Goal: Obtain resource: Download file/media

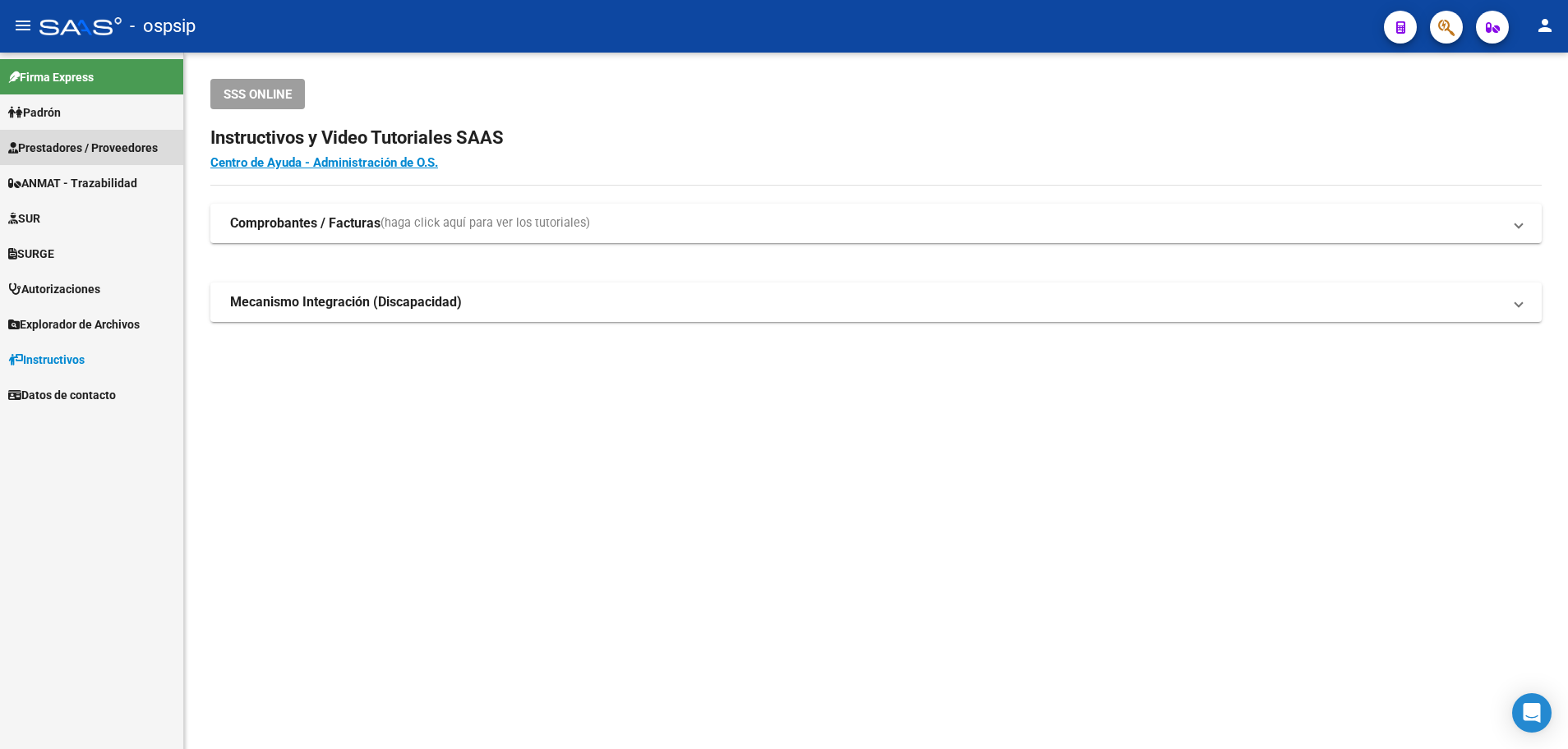
click at [97, 155] on span "Prestadores / Proveedores" at bounding box center [82, 148] width 150 height 18
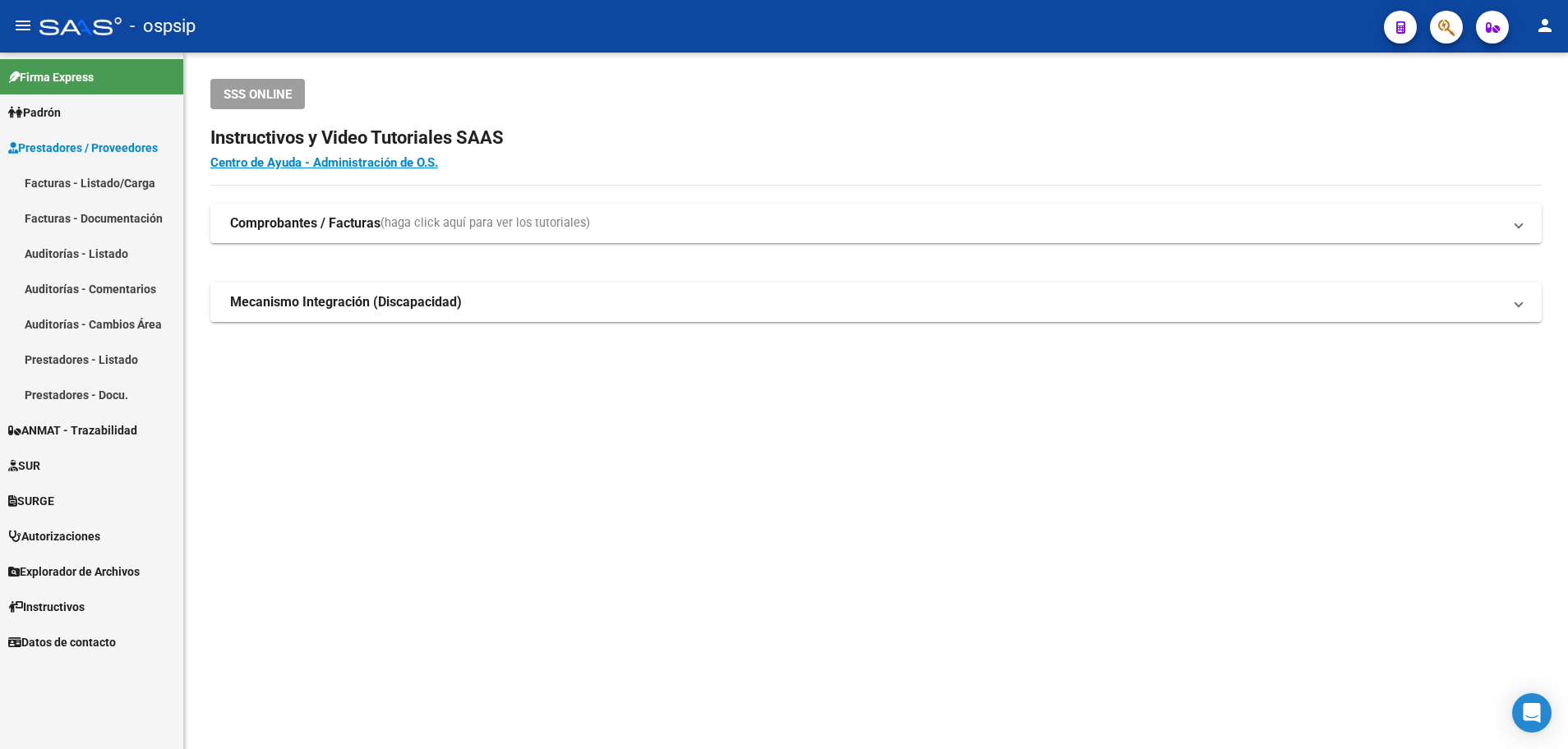
click at [88, 186] on link "Facturas - Listado/Carga" at bounding box center [92, 183] width 184 height 35
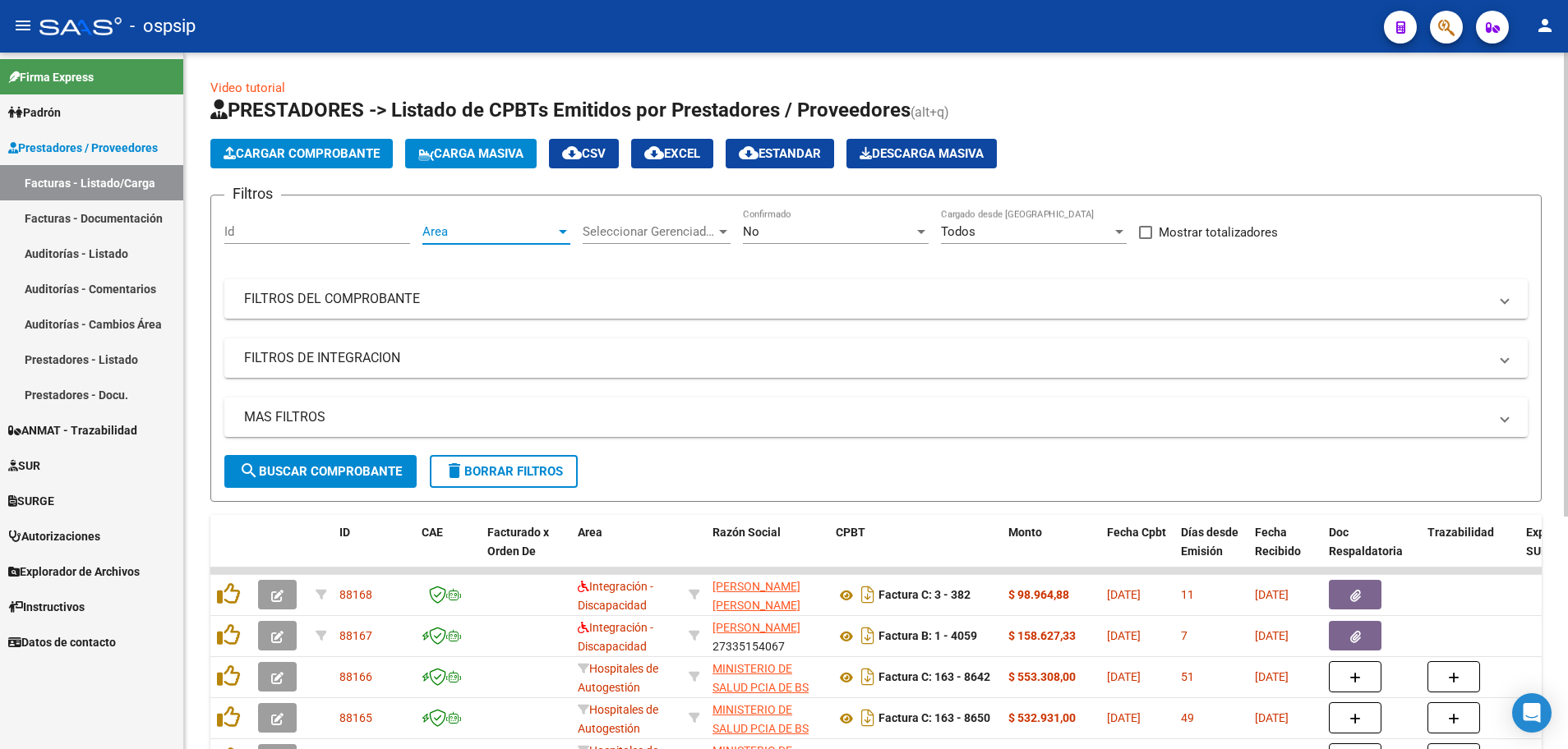
click at [558, 235] on div at bounding box center [562, 232] width 15 height 13
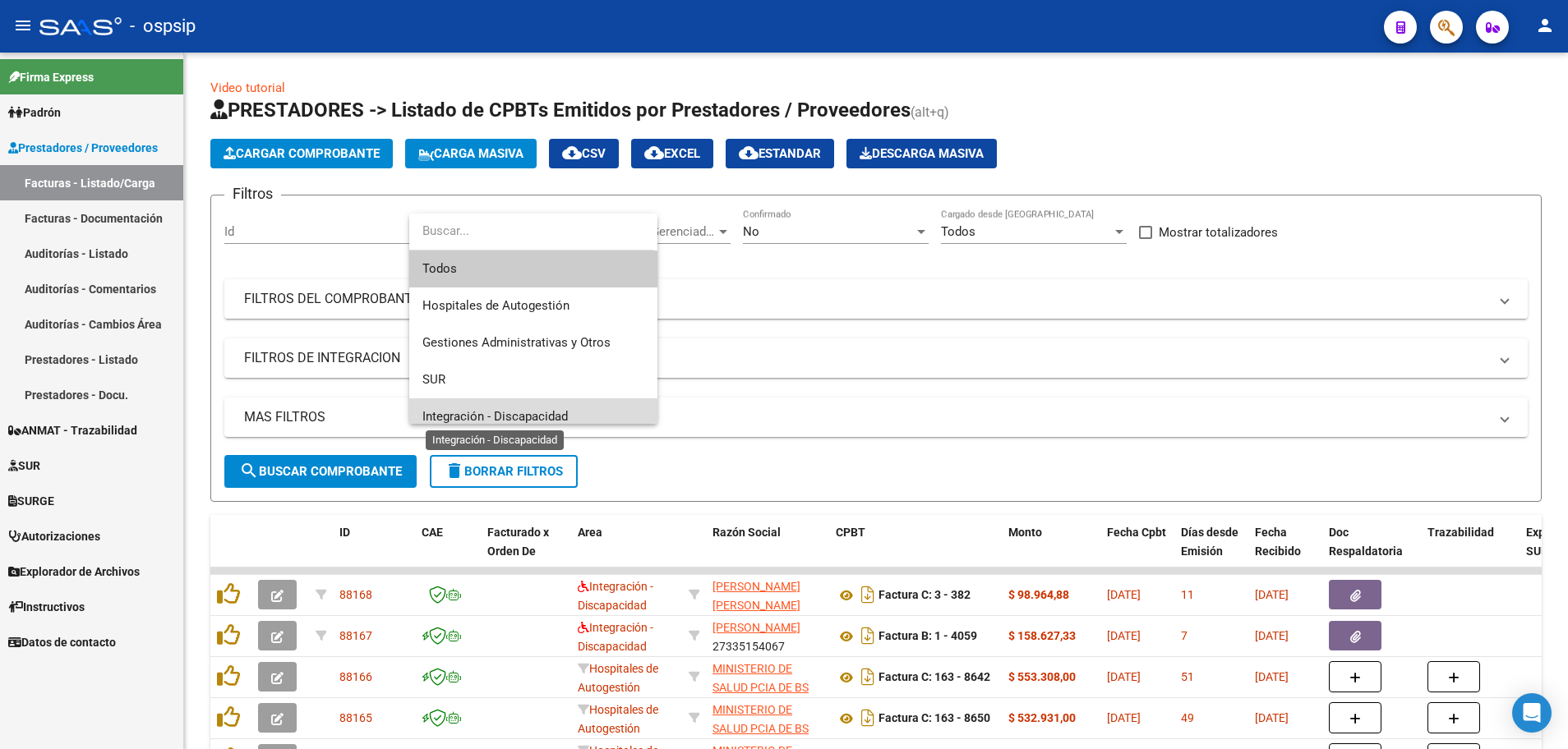
click at [536, 413] on span "Integración - Discapacidad" at bounding box center [495, 416] width 145 height 15
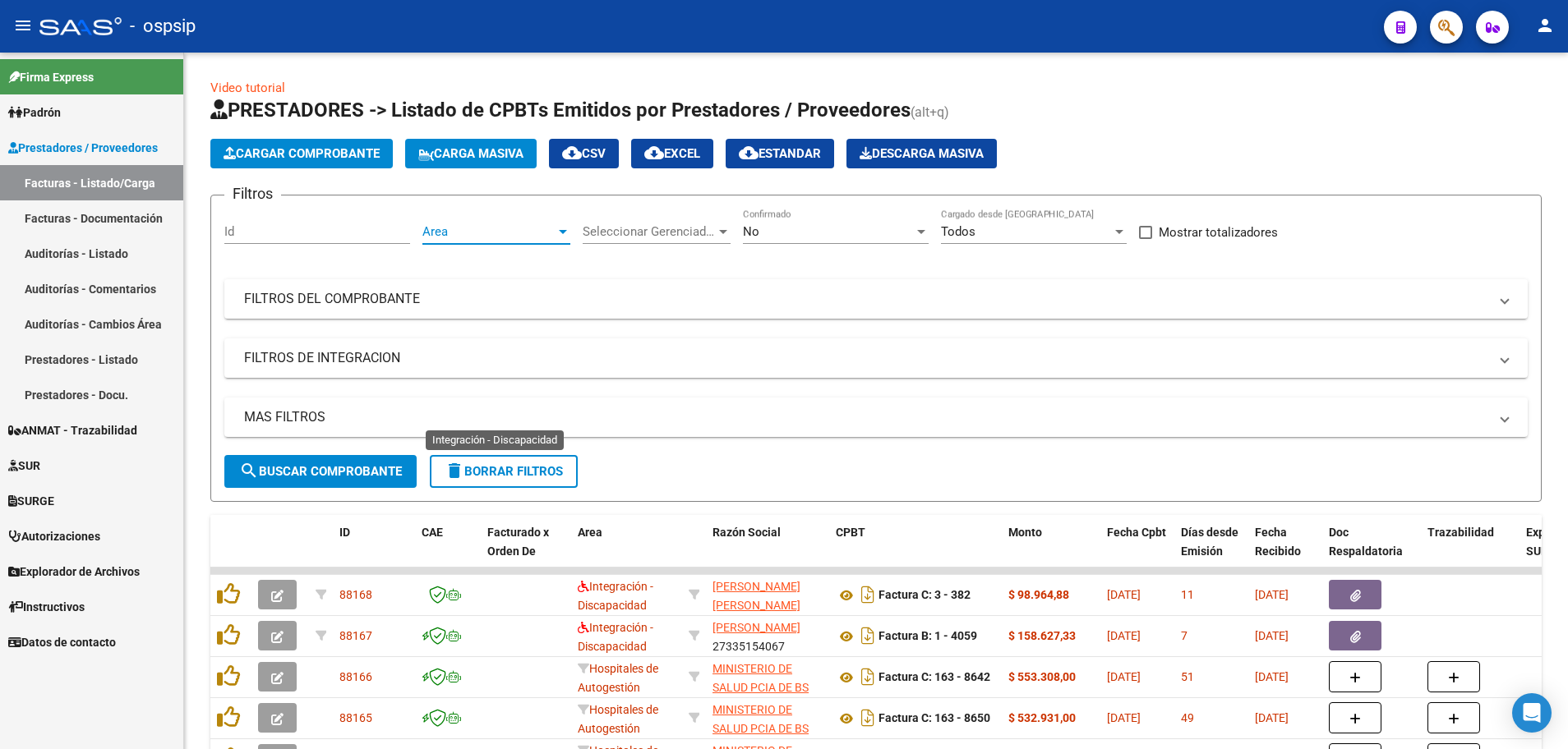
scroll to position [11, 0]
click at [917, 233] on div at bounding box center [921, 232] width 8 height 4
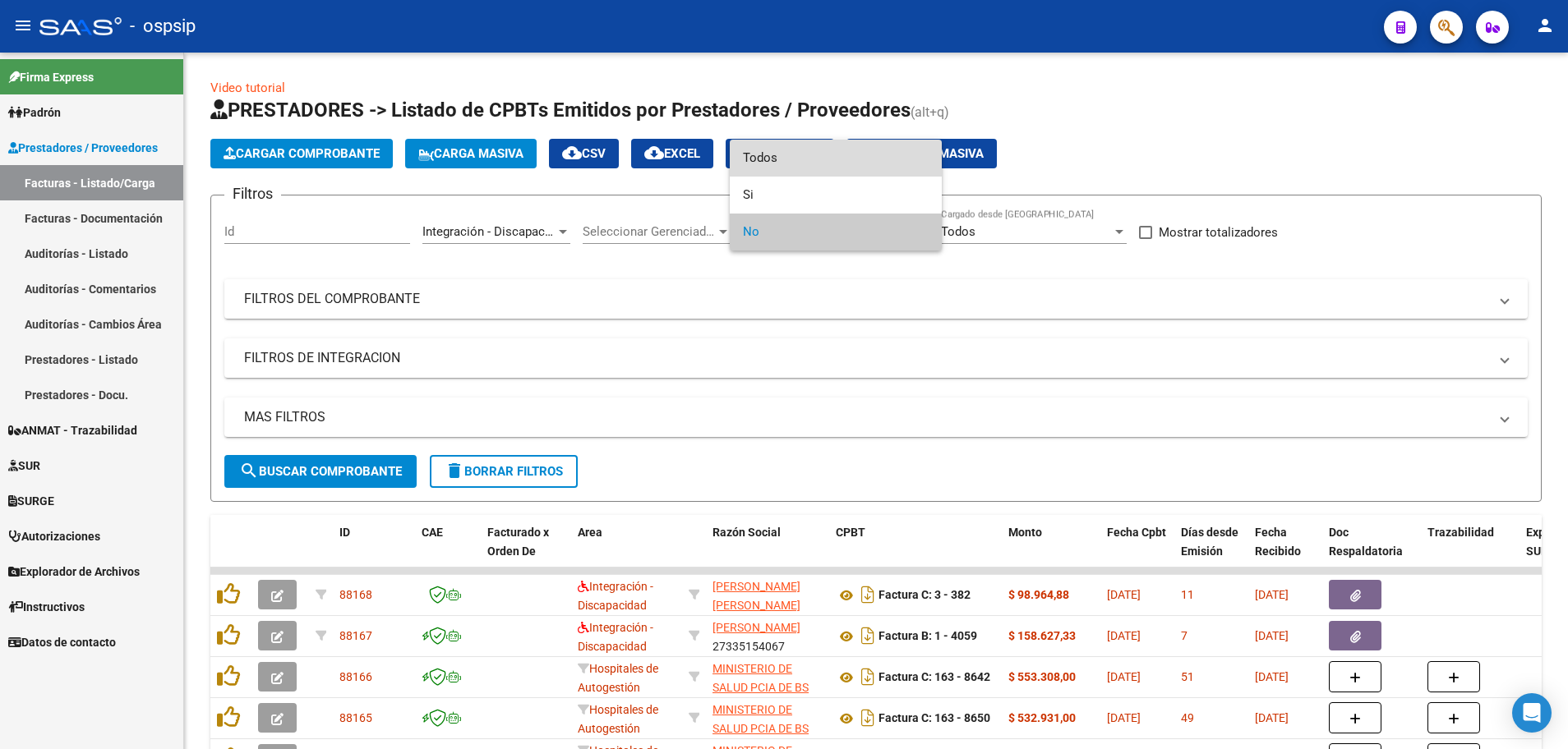
click at [891, 164] on span "Todos" at bounding box center [836, 158] width 185 height 37
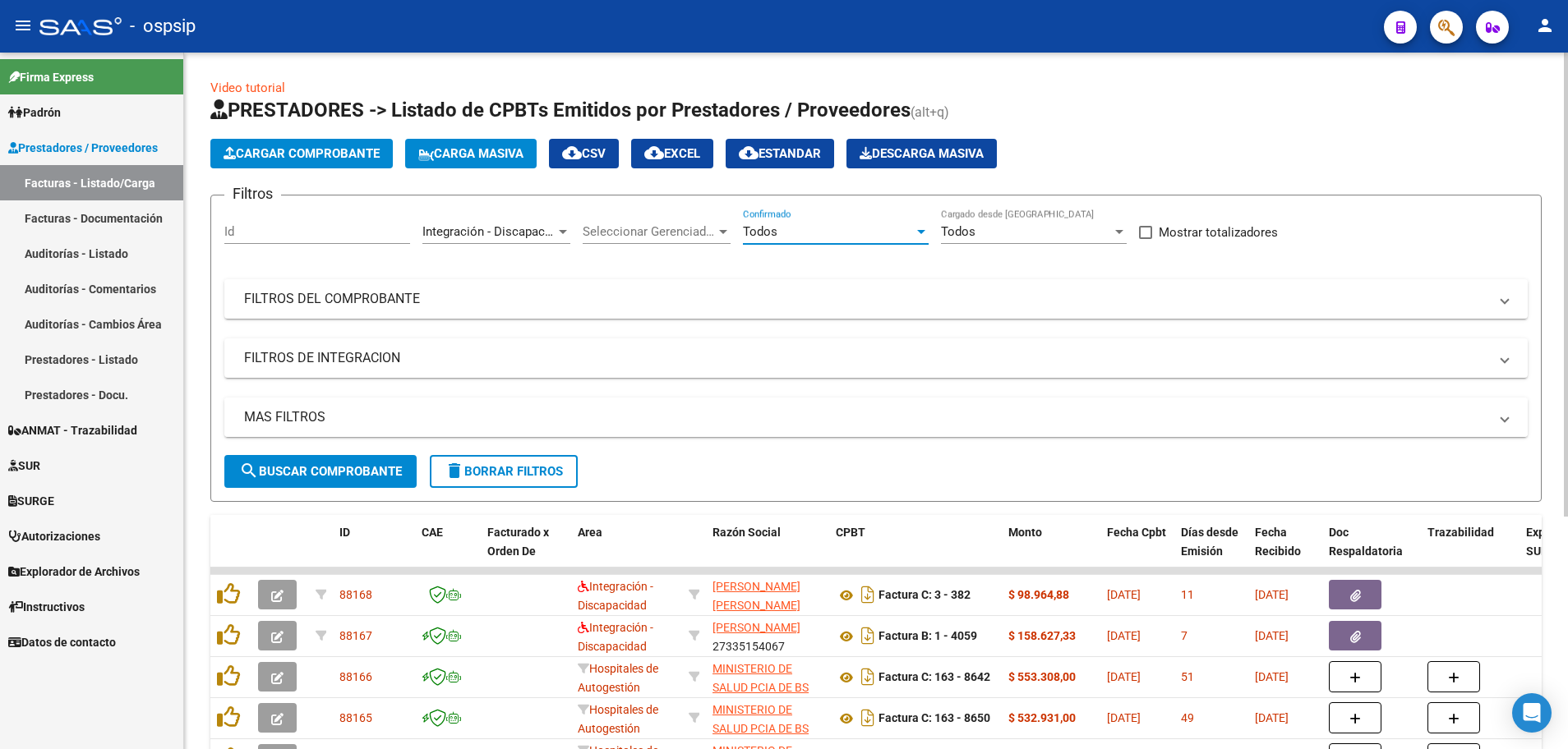
click at [313, 427] on mat-expansion-panel-header "MAS FILTROS" at bounding box center [876, 417] width 1304 height 39
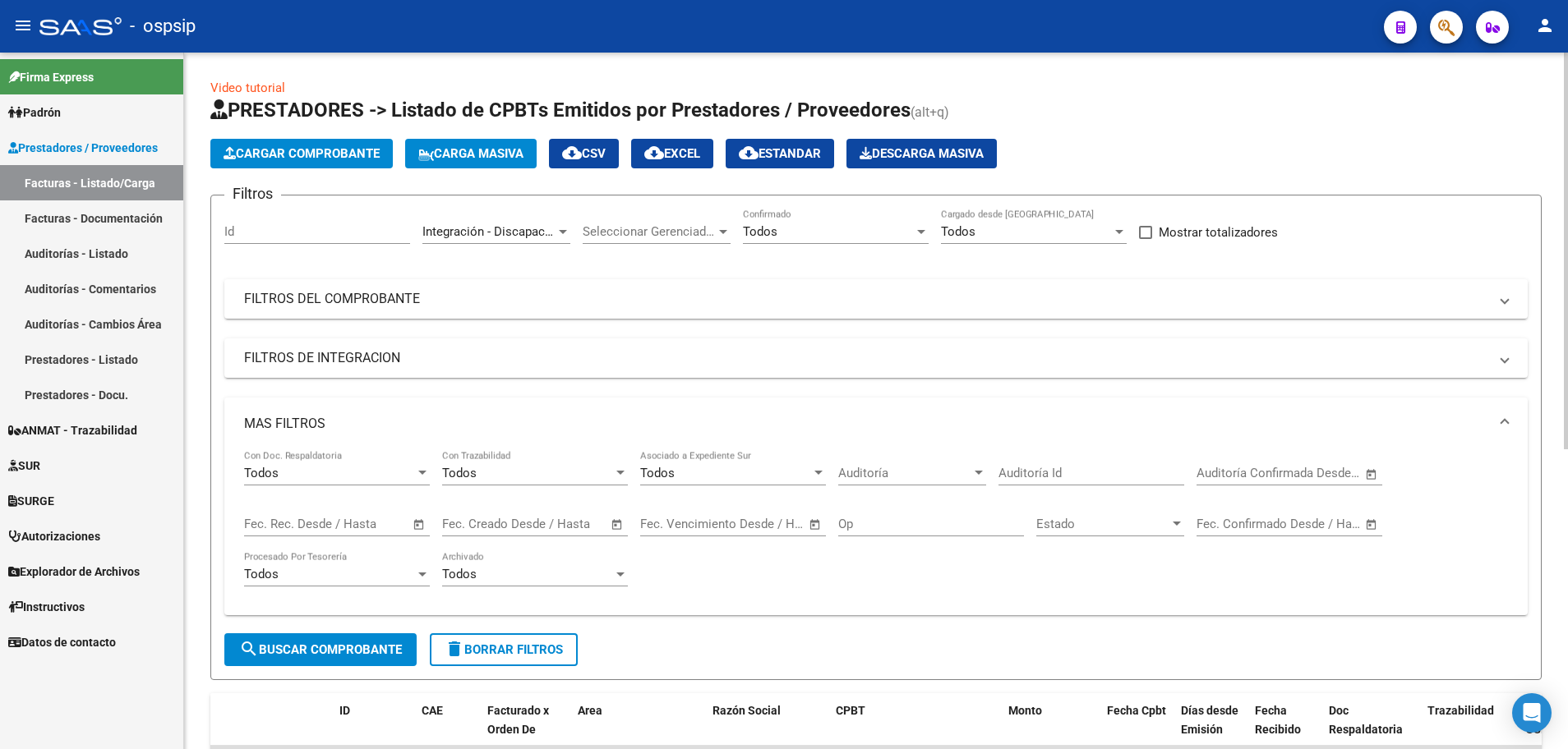
click at [423, 529] on span "Open calendar" at bounding box center [419, 524] width 39 height 39
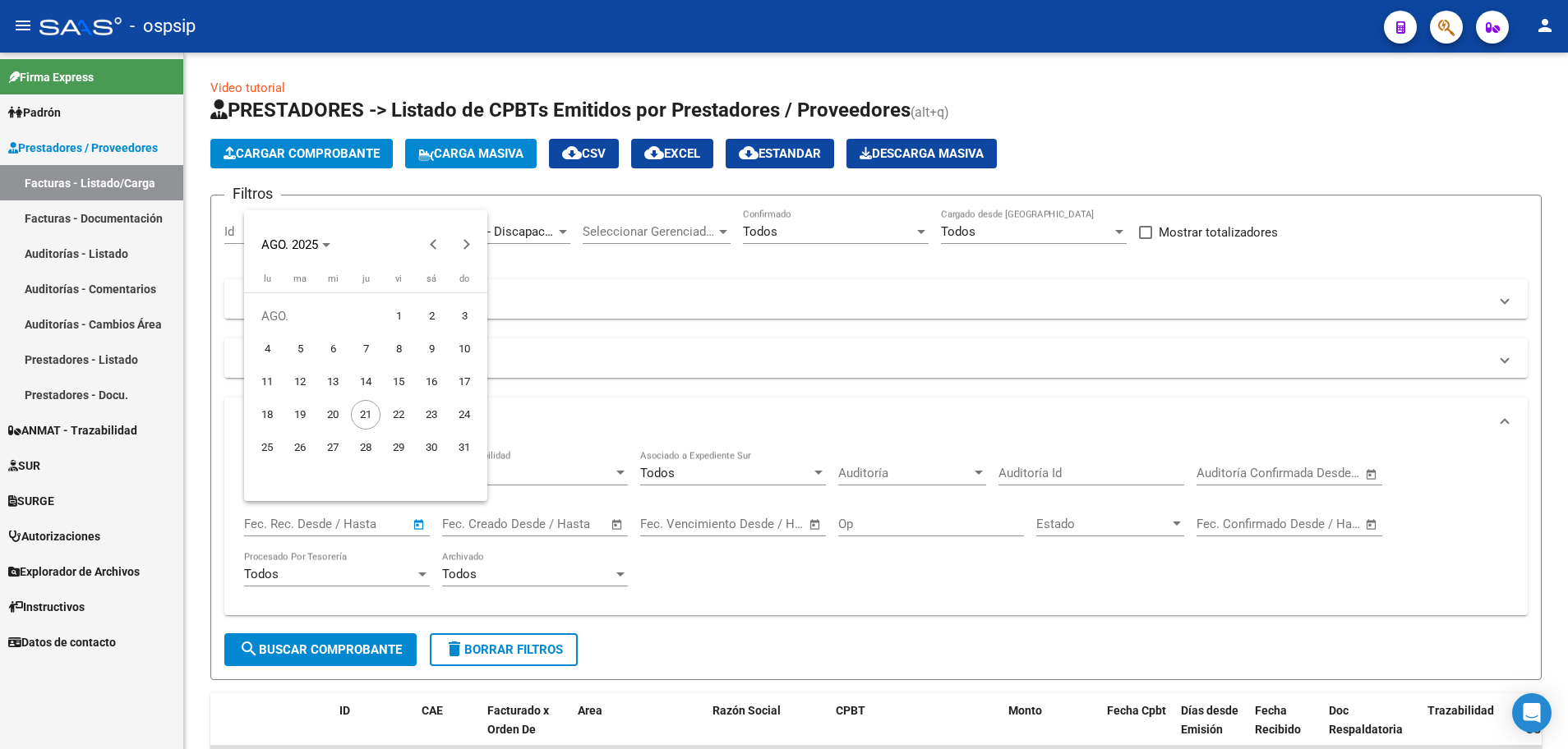
click at [345, 407] on span "20" at bounding box center [333, 415] width 30 height 30
type input "[DATE]"
click at [345, 407] on span "20" at bounding box center [333, 415] width 30 height 30
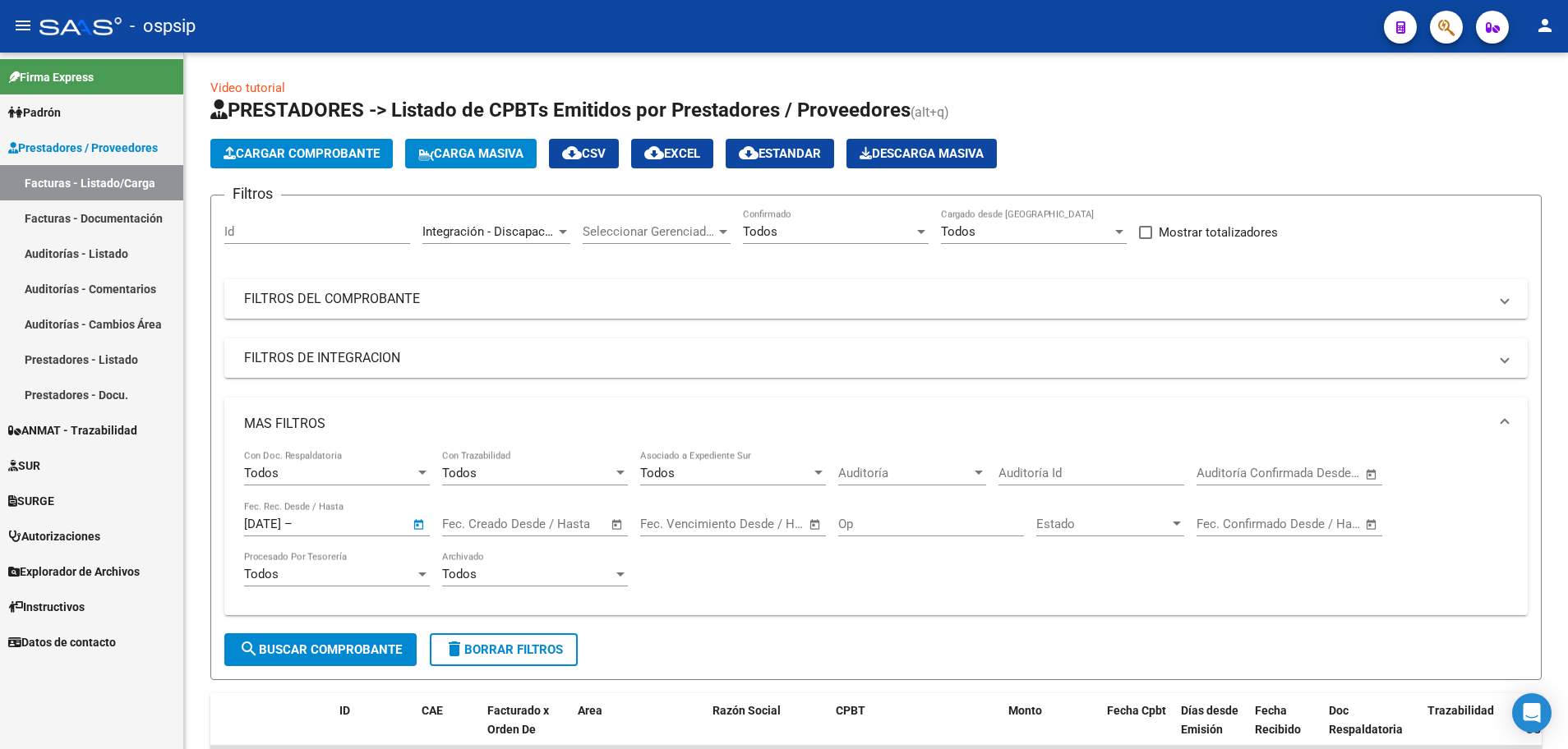
type input "[DATE]"
click at [338, 646] on span "search Buscar Comprobante" at bounding box center [321, 649] width 163 height 15
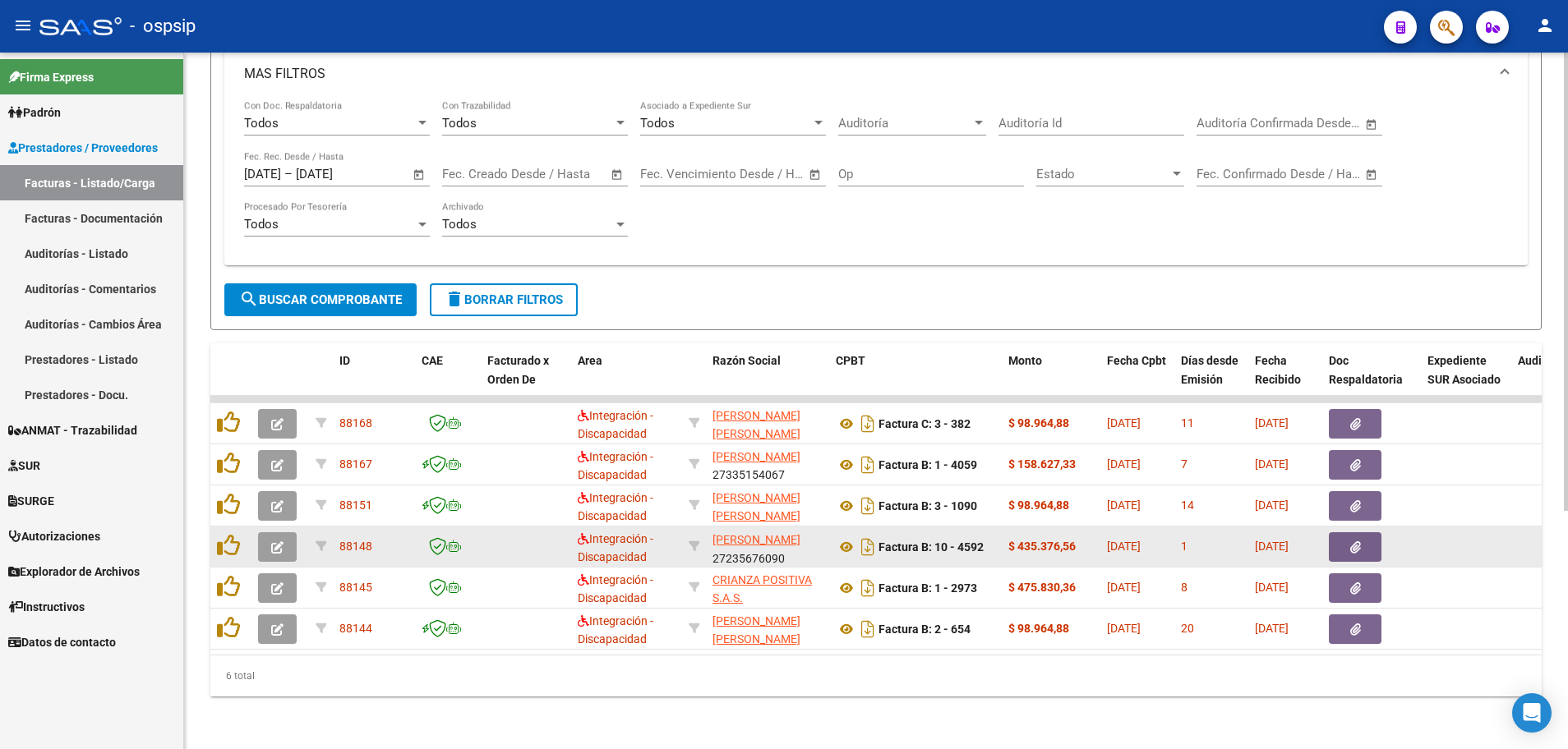
scroll to position [21, 0]
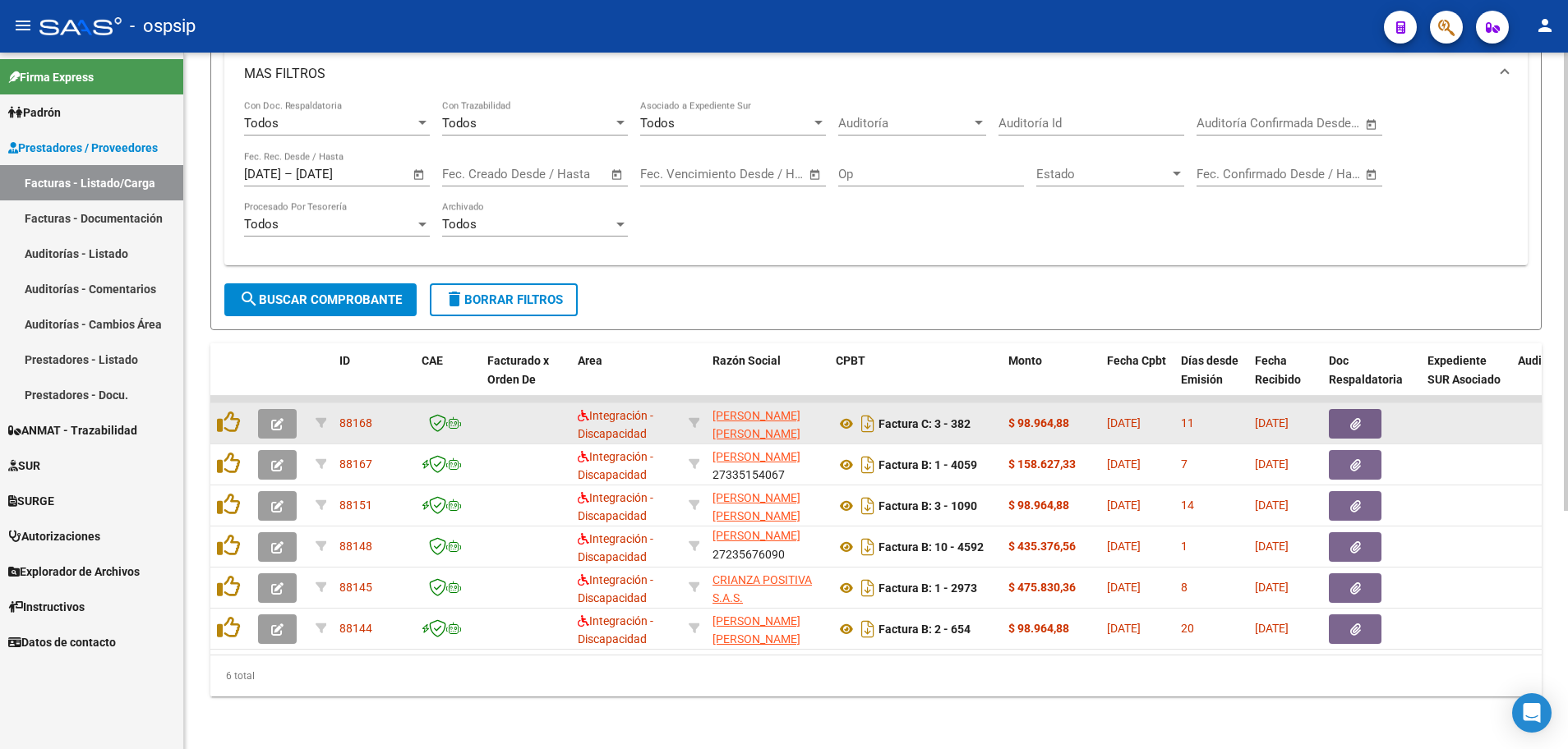
click at [267, 418] on button "button" at bounding box center [277, 424] width 38 height 30
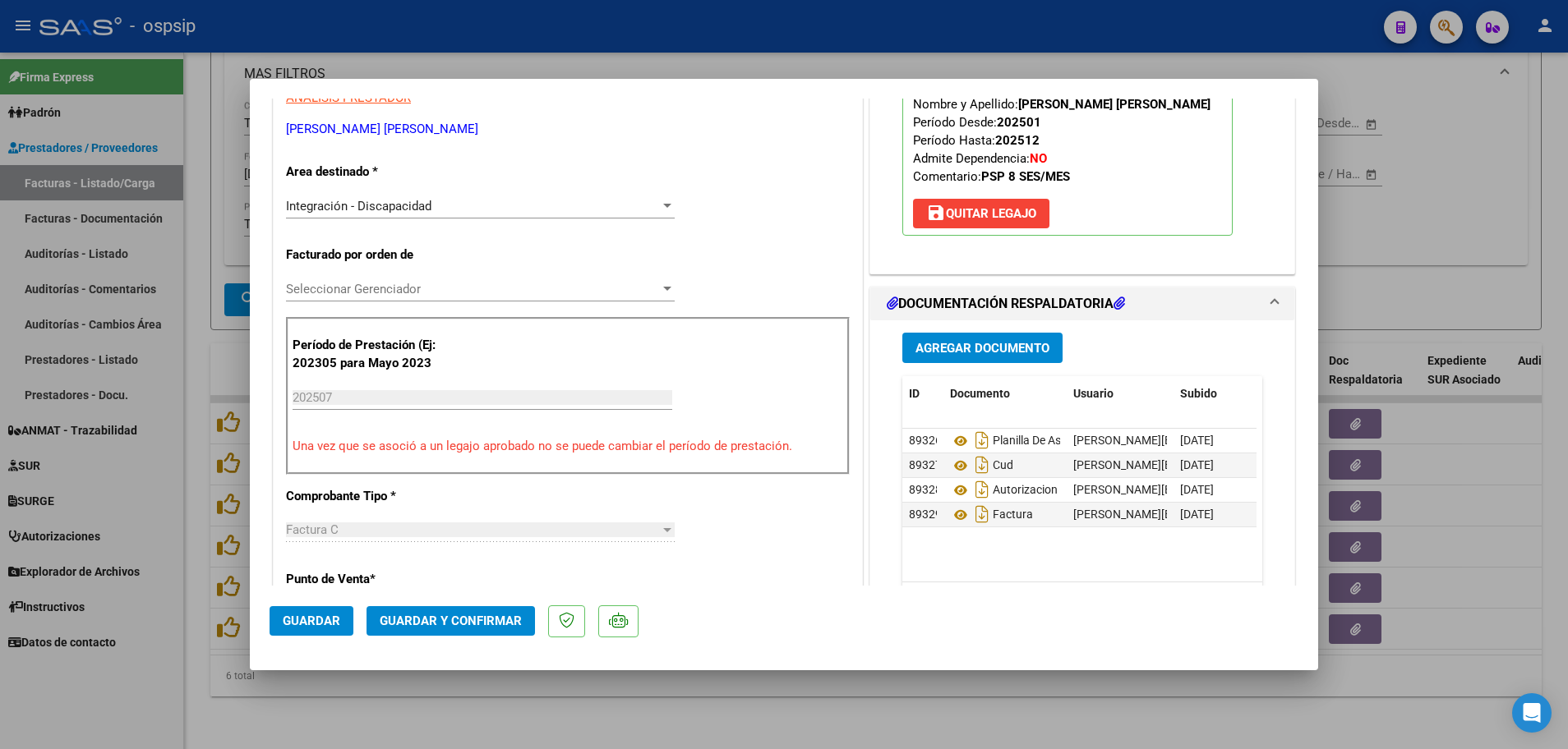
scroll to position [329, 0]
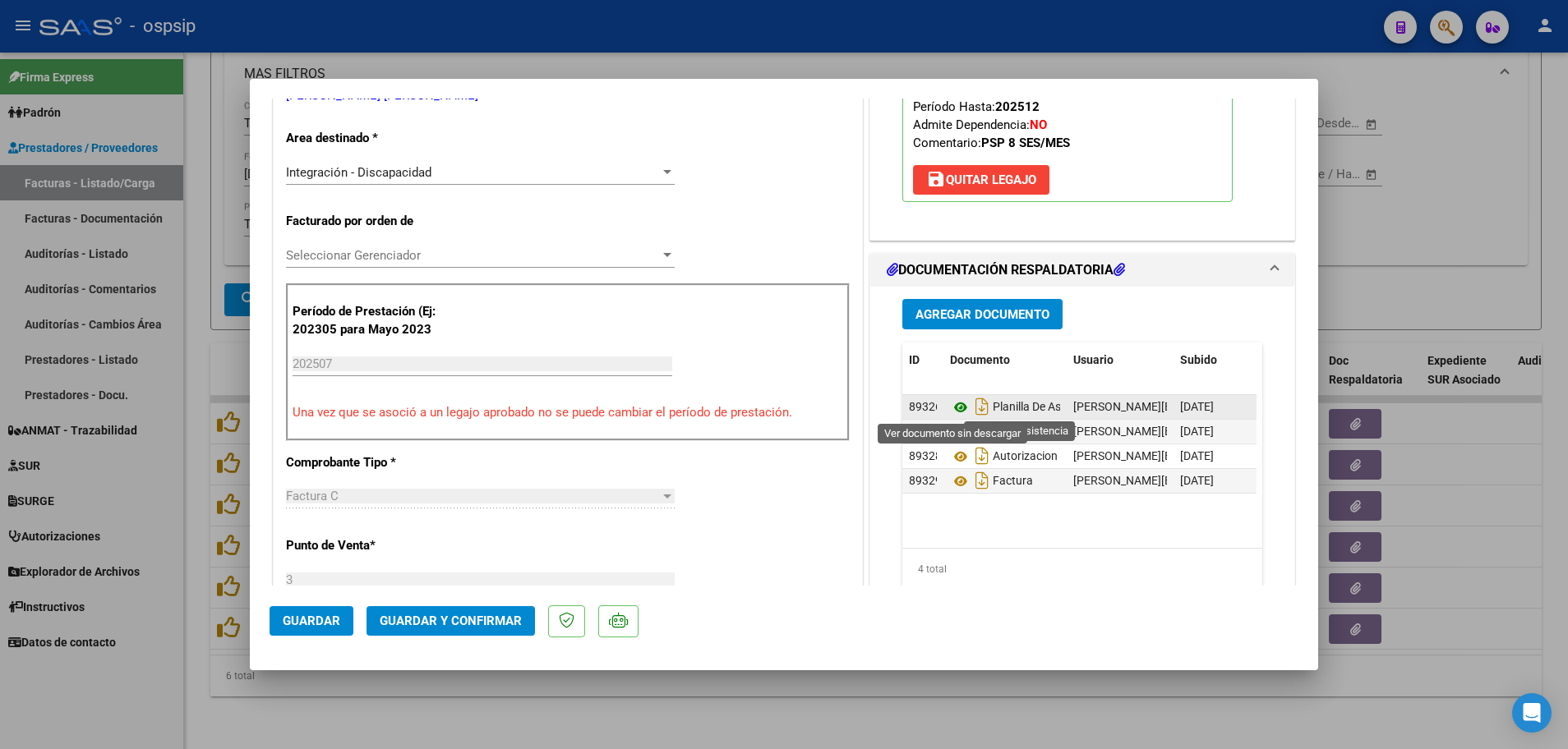
click at [951, 404] on icon at bounding box center [961, 407] width 21 height 20
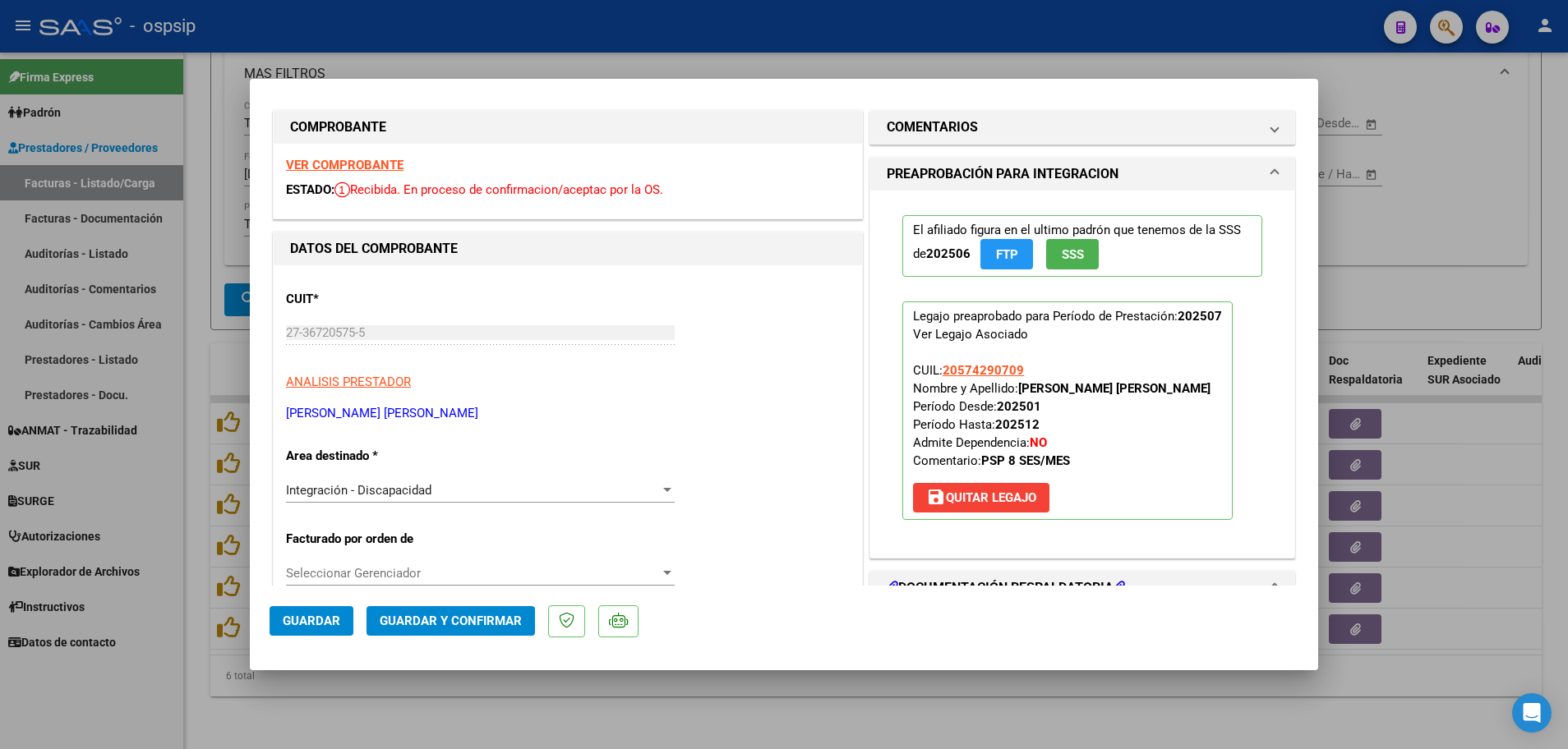
scroll to position [0, 0]
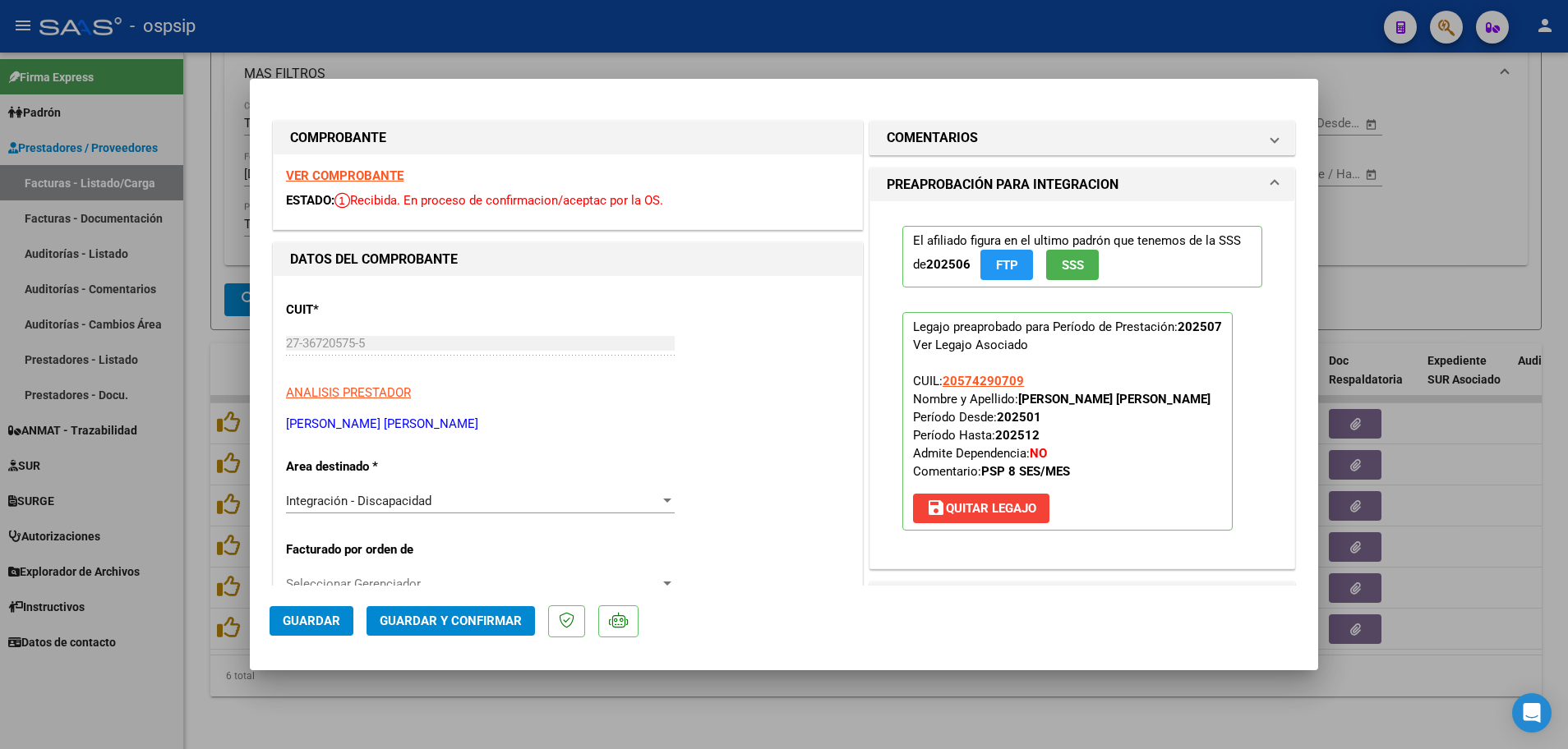
click at [346, 177] on strong "VER COMPROBANTE" at bounding box center [345, 176] width 117 height 15
click at [189, 363] on div at bounding box center [784, 374] width 1568 height 749
type input "$ 0,00"
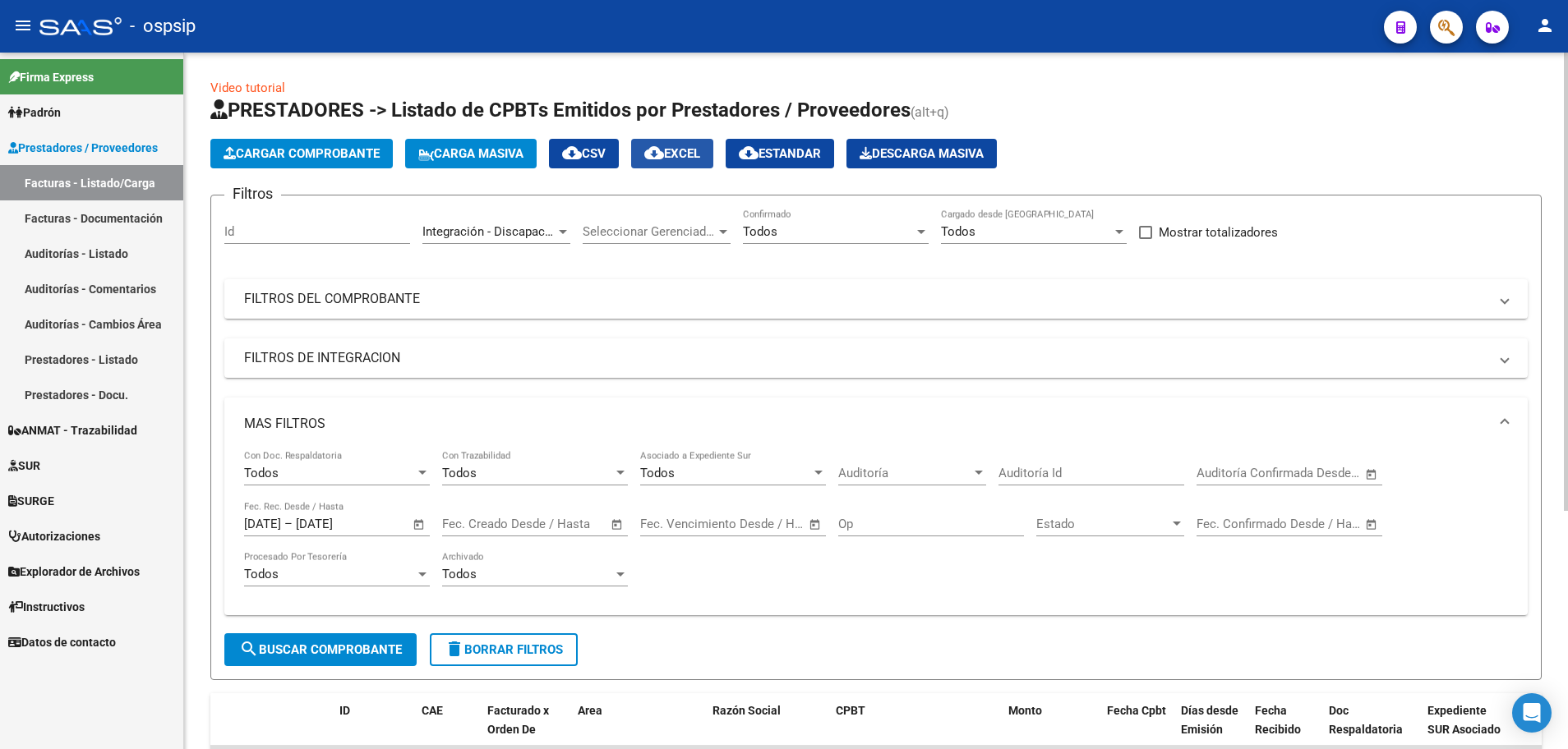
click at [679, 151] on span "cloud_download EXCEL" at bounding box center [672, 153] width 56 height 15
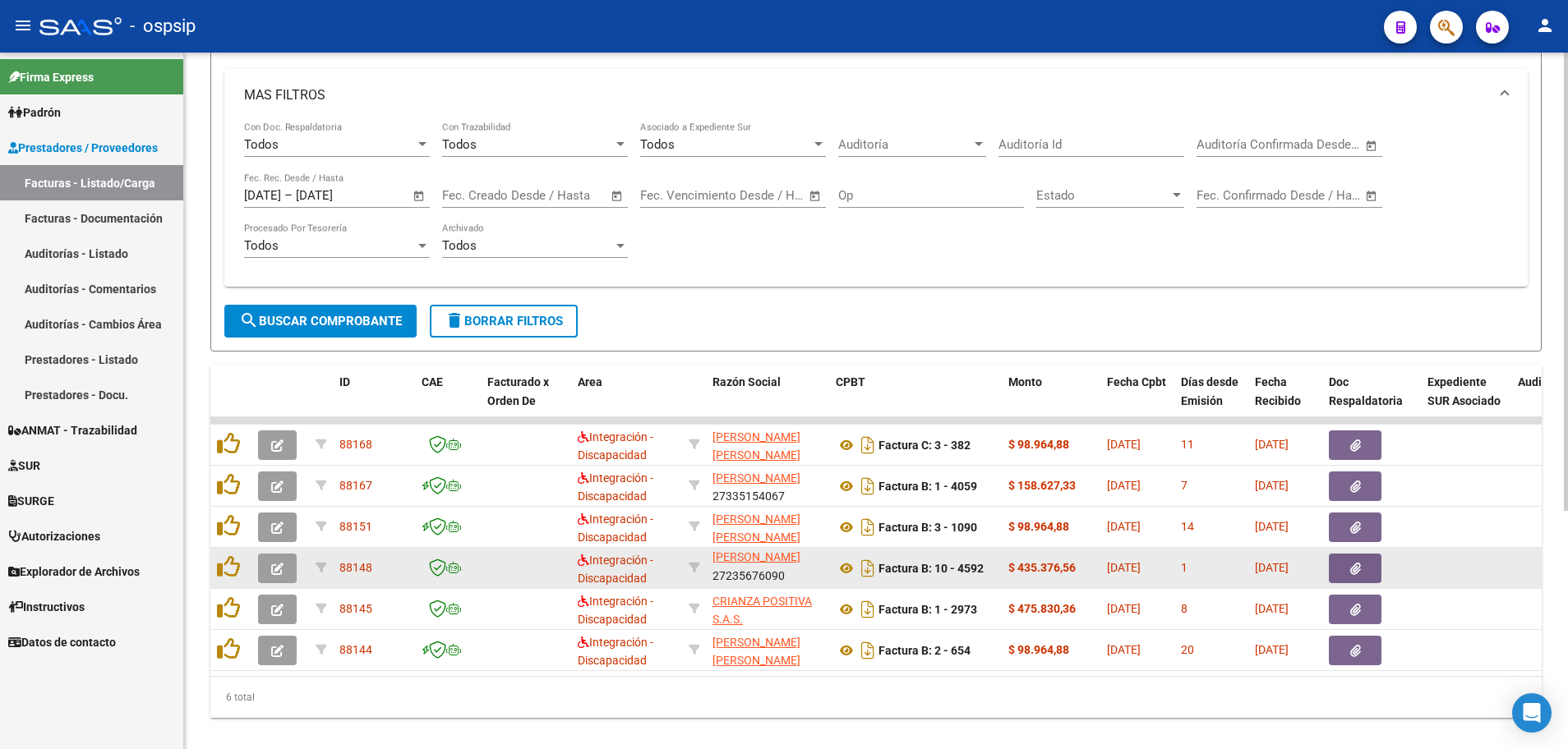
scroll to position [1, 0]
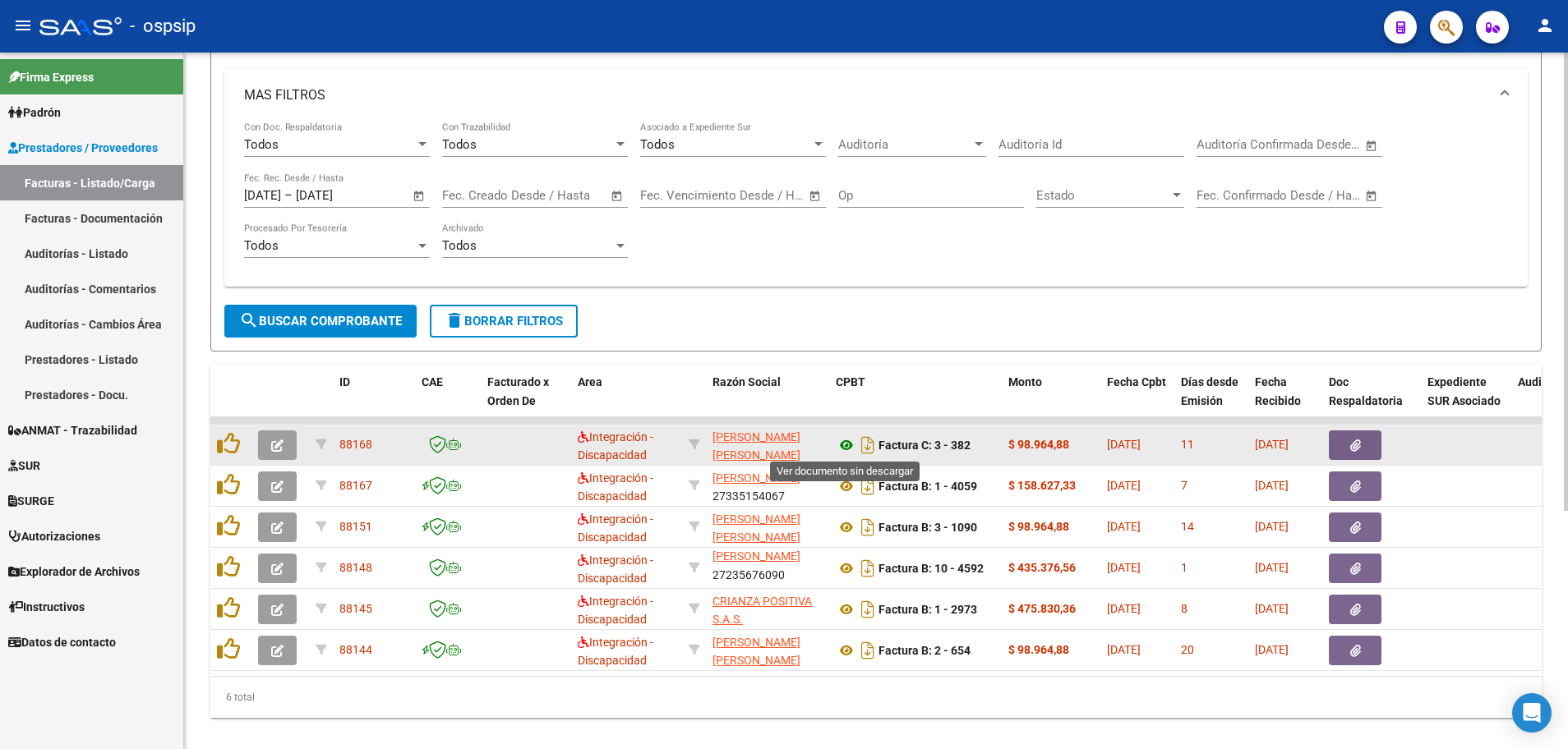
click at [847, 444] on icon at bounding box center [847, 445] width 21 height 20
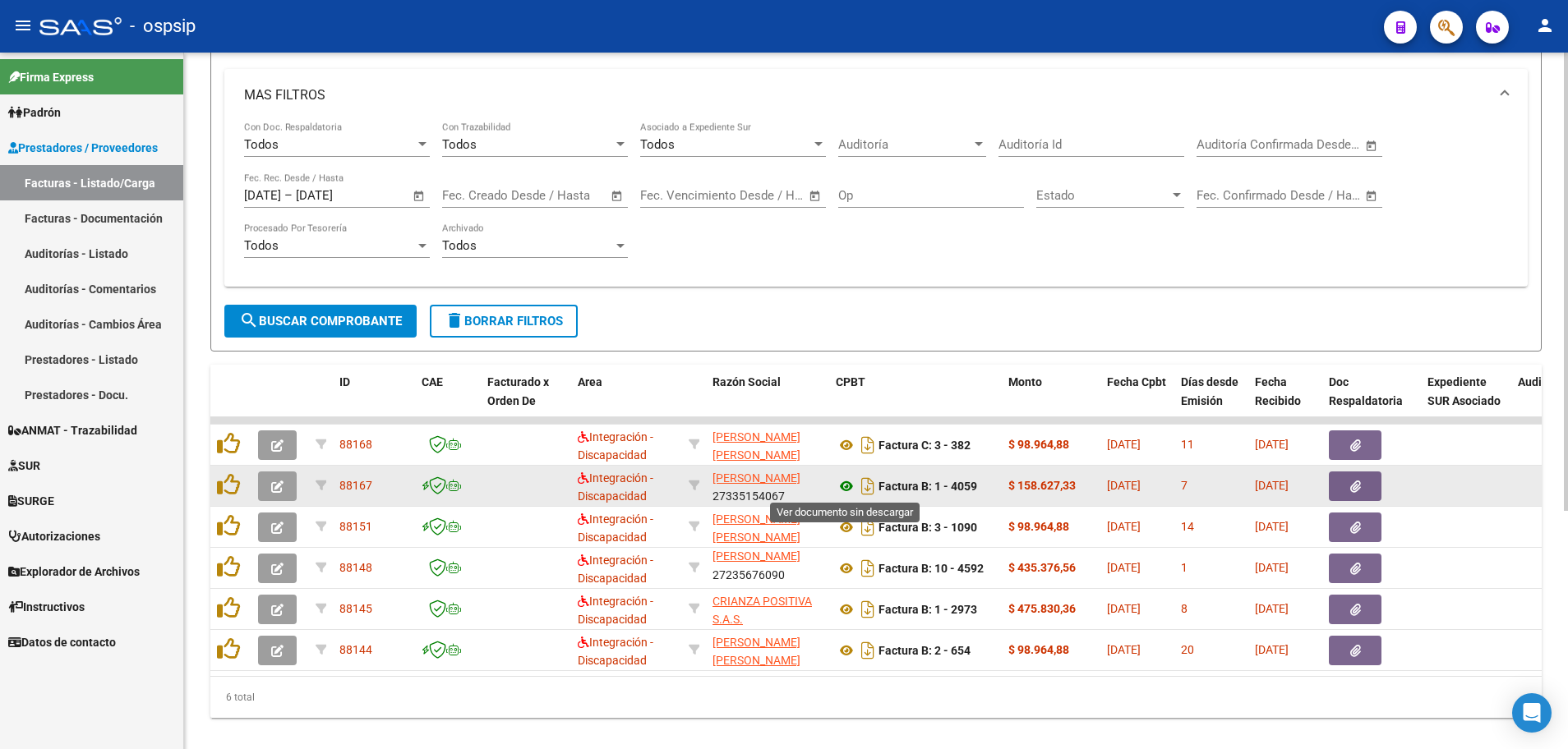
click at [849, 489] on icon at bounding box center [847, 486] width 21 height 20
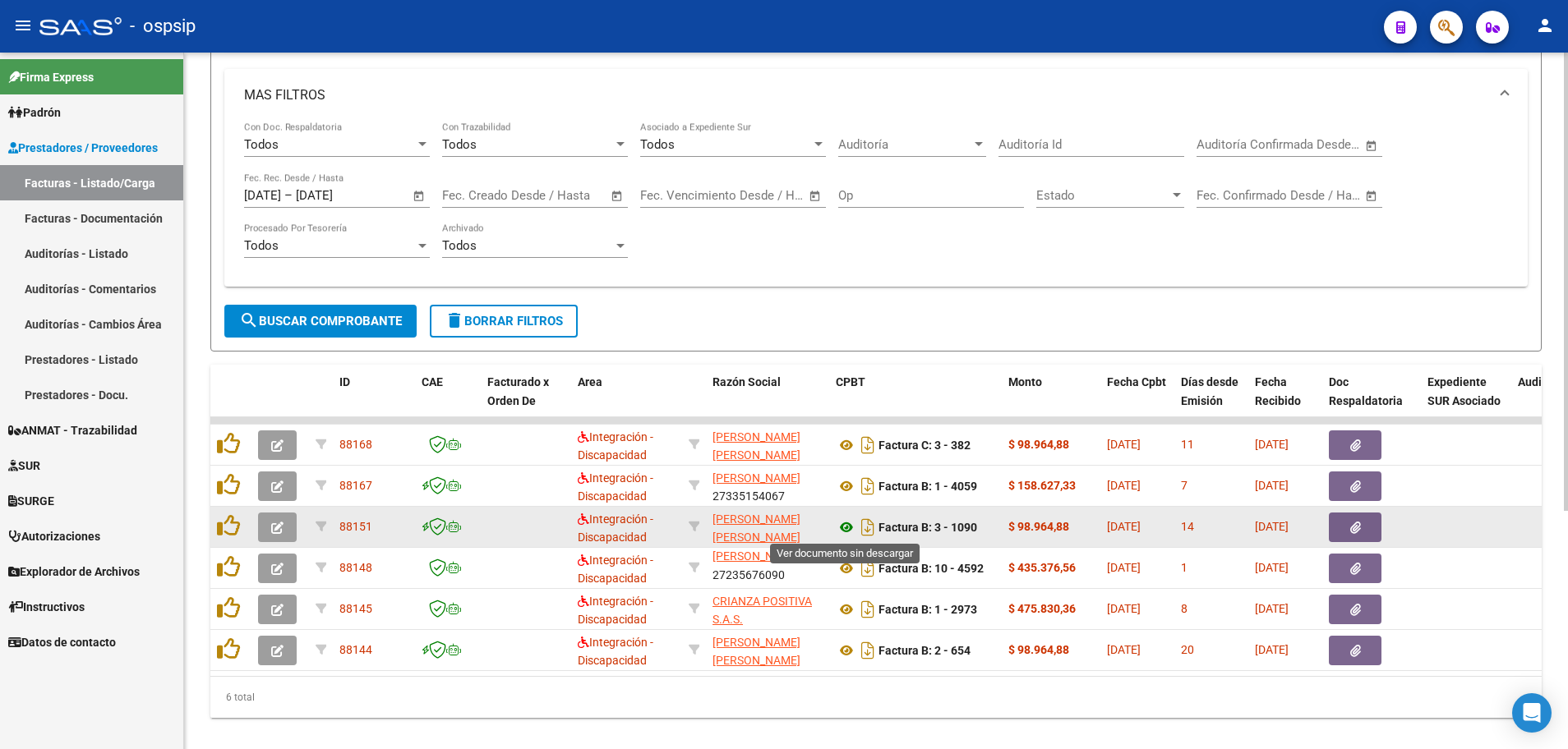
click at [840, 532] on icon at bounding box center [847, 527] width 21 height 20
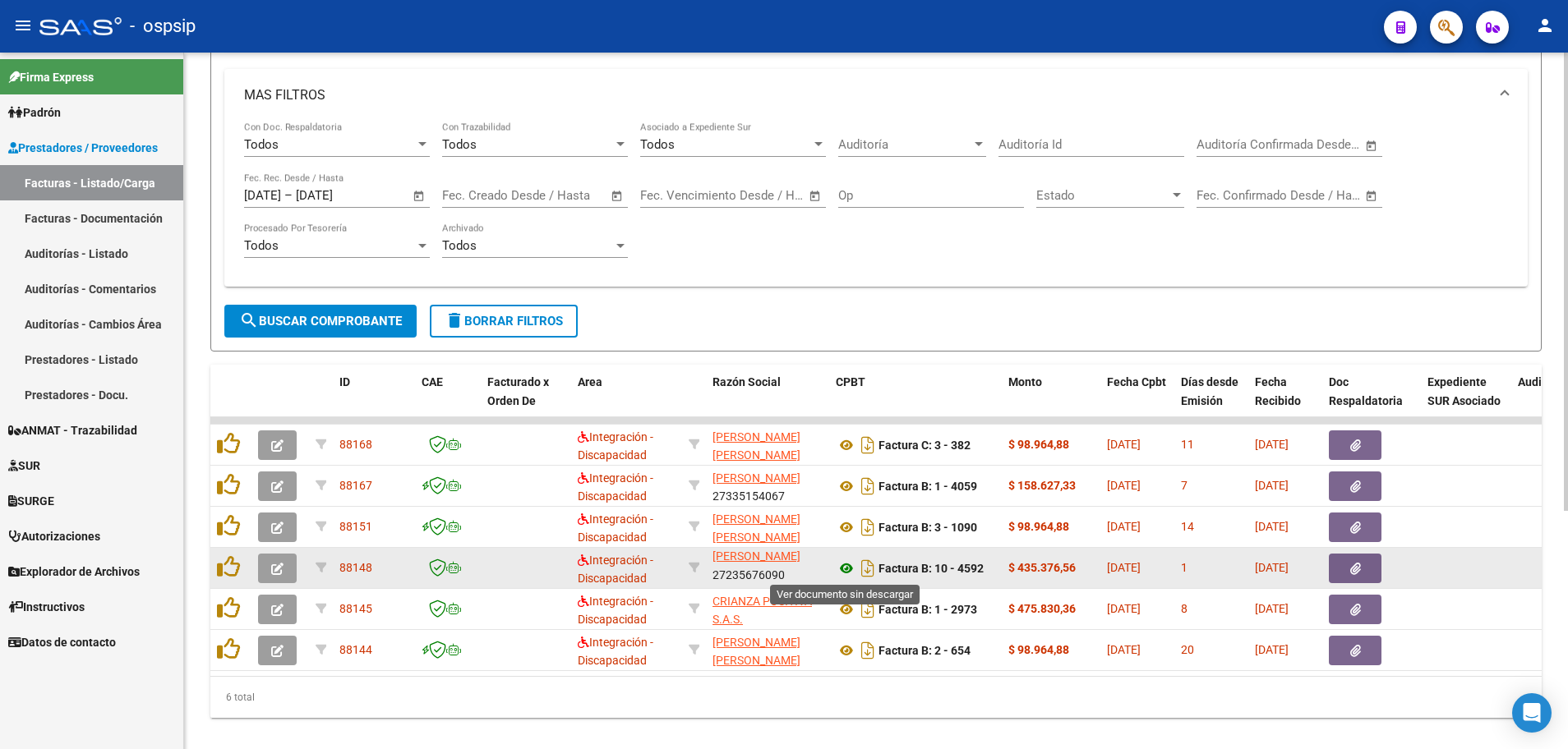
click at [844, 569] on icon at bounding box center [847, 568] width 21 height 20
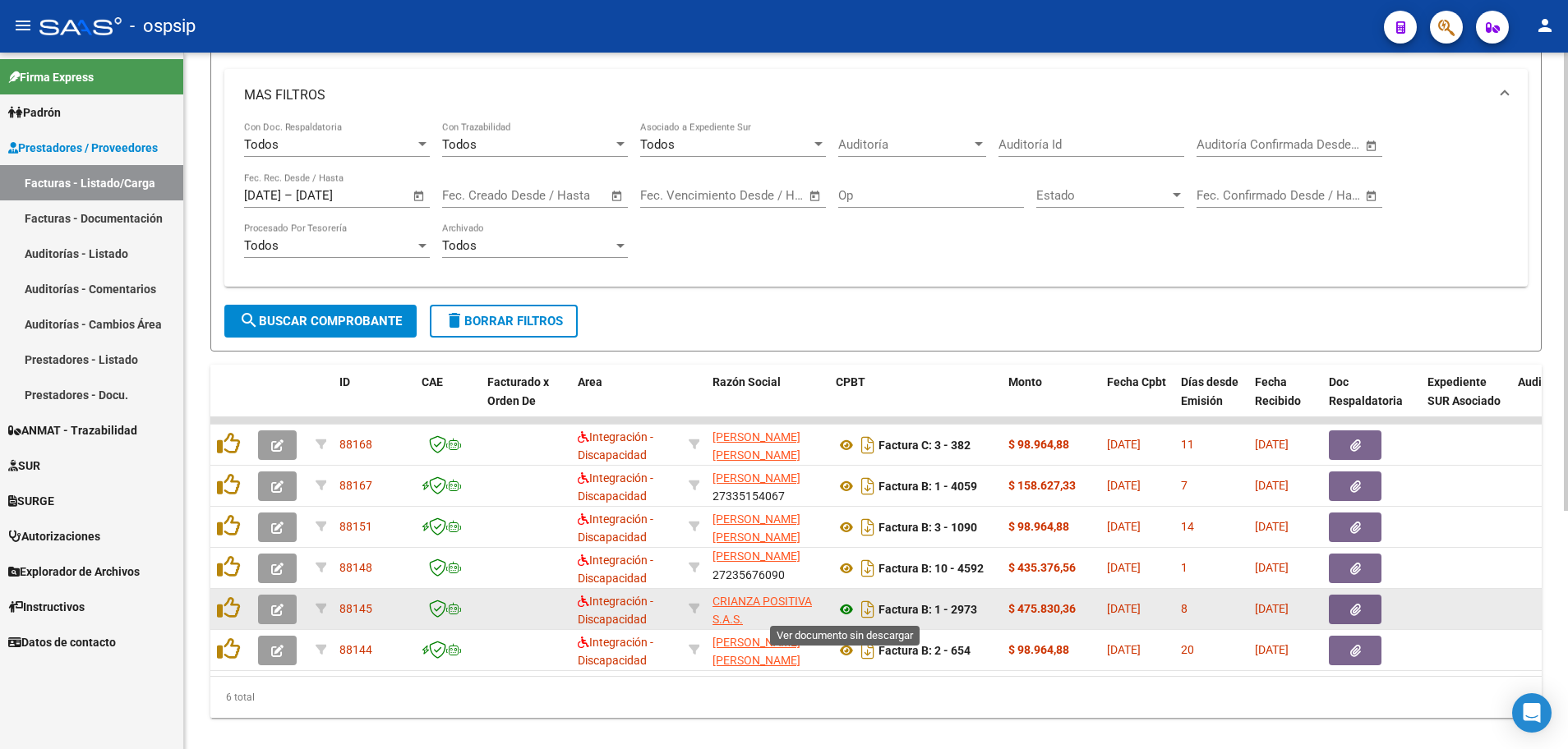
click at [854, 608] on icon at bounding box center [847, 609] width 21 height 20
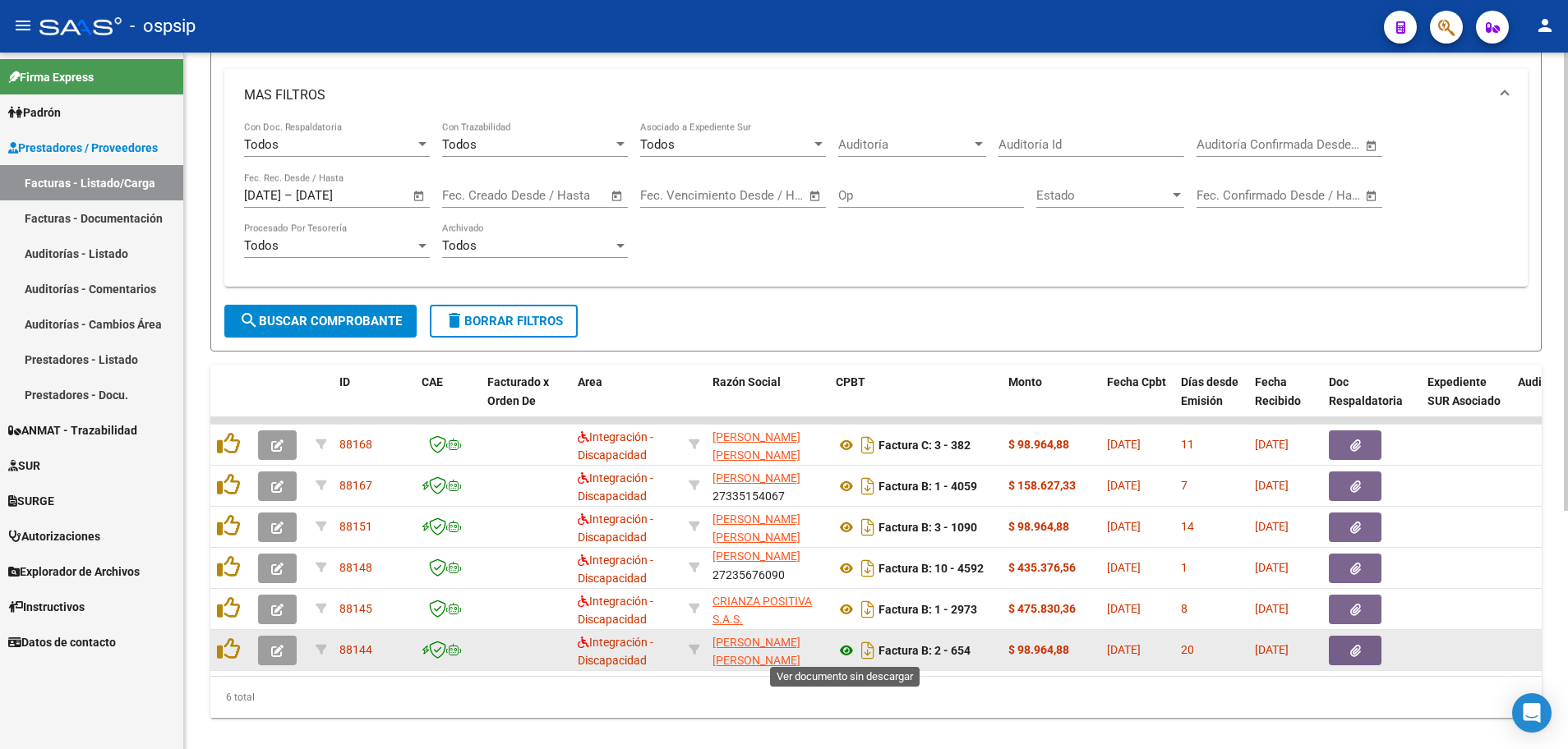
click at [849, 652] on icon at bounding box center [847, 650] width 21 height 20
